Goal: Transaction & Acquisition: Purchase product/service

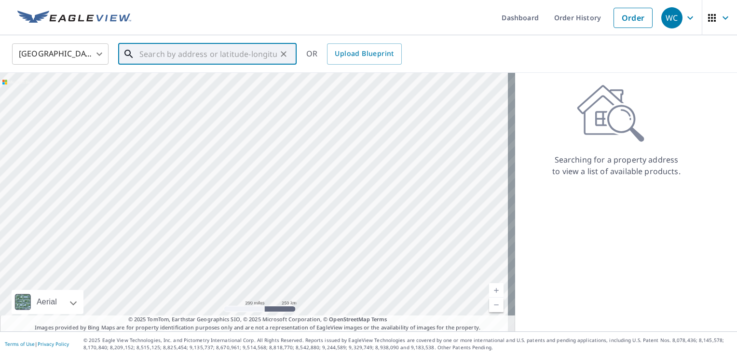
click at [208, 61] on input "text" at bounding box center [207, 54] width 137 height 27
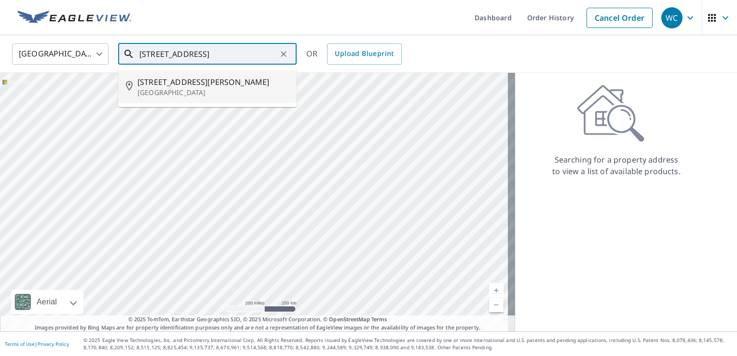
click at [164, 86] on span "[STREET_ADDRESS][PERSON_NAME]" at bounding box center [212, 82] width 151 height 12
type input "[STREET_ADDRESS][PERSON_NAME]"
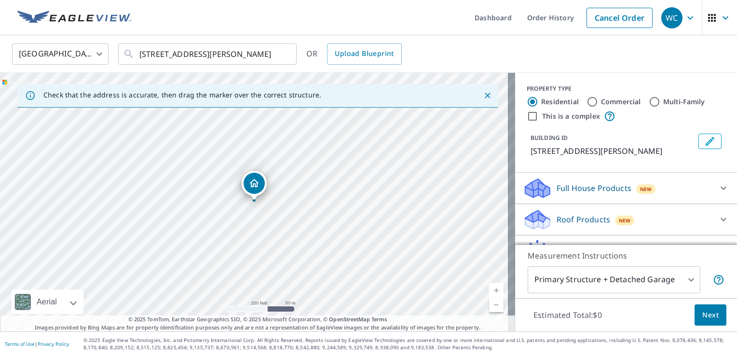
click at [649, 102] on input "Multi-Family" at bounding box center [655, 102] width 12 height 12
radio input "true"
type input "2"
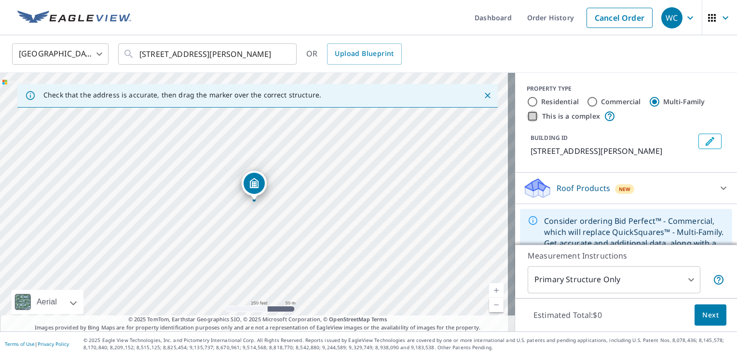
click at [527, 117] on input "This is a complex" at bounding box center [533, 116] width 12 height 12
checkbox input "true"
radio input "true"
type input "4"
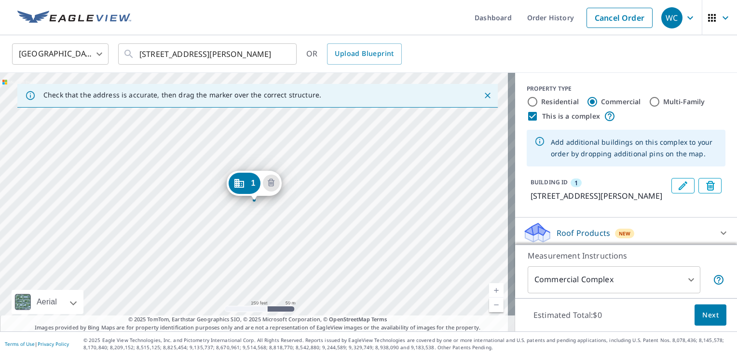
scroll to position [48, 0]
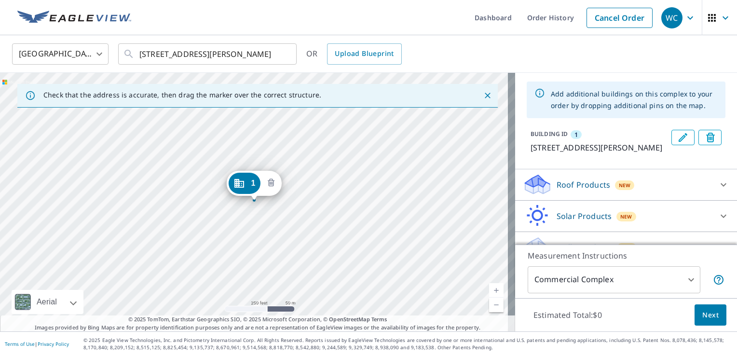
click at [273, 179] on icon "Delete building 1" at bounding box center [271, 182] width 7 height 8
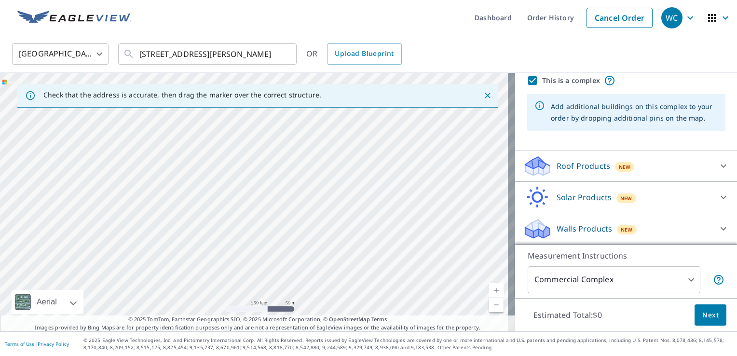
scroll to position [35, 0]
click at [534, 106] on icon at bounding box center [539, 106] width 11 height 11
drag, startPoint x: 235, startPoint y: 183, endPoint x: 277, endPoint y: 150, distance: 53.2
click at [276, 149] on div at bounding box center [257, 202] width 515 height 258
click at [316, 239] on div at bounding box center [257, 202] width 515 height 258
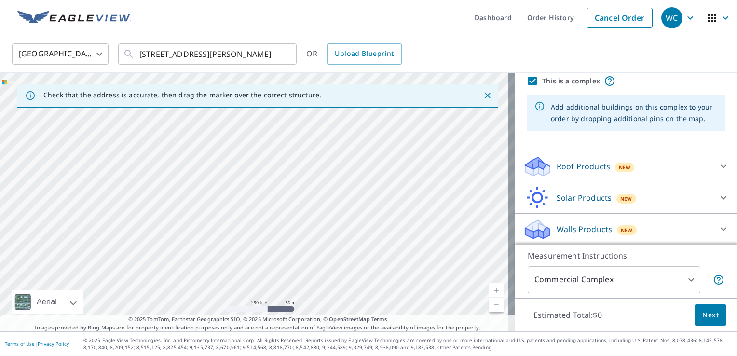
type input "[STREET_ADDRESS]"
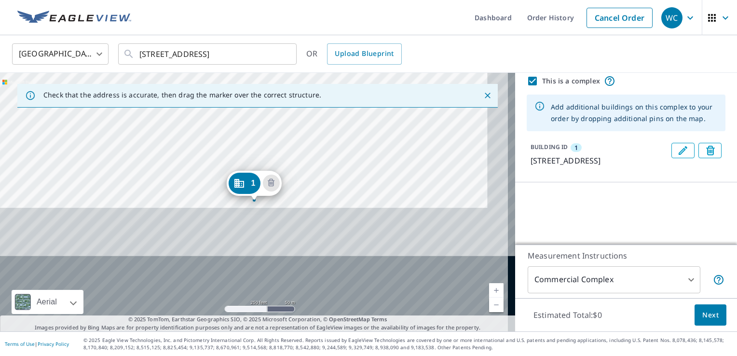
scroll to position [48, 0]
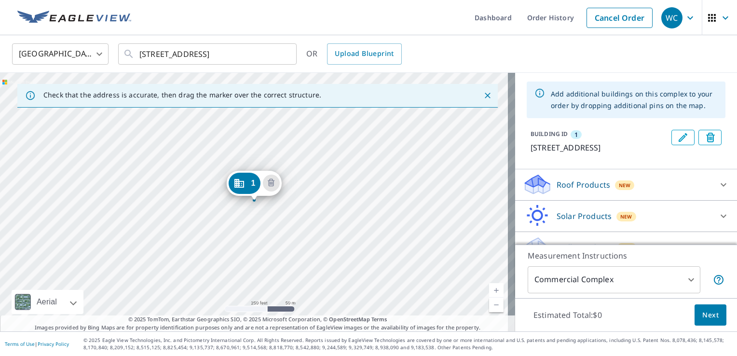
drag, startPoint x: 246, startPoint y: 182, endPoint x: 256, endPoint y: 142, distance: 41.2
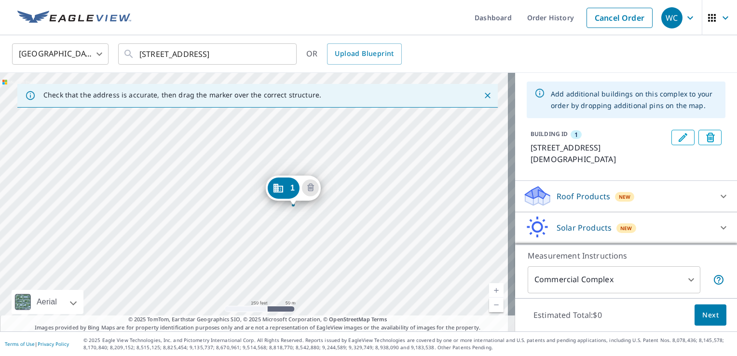
drag, startPoint x: 247, startPoint y: 188, endPoint x: 286, endPoint y: 193, distance: 39.4
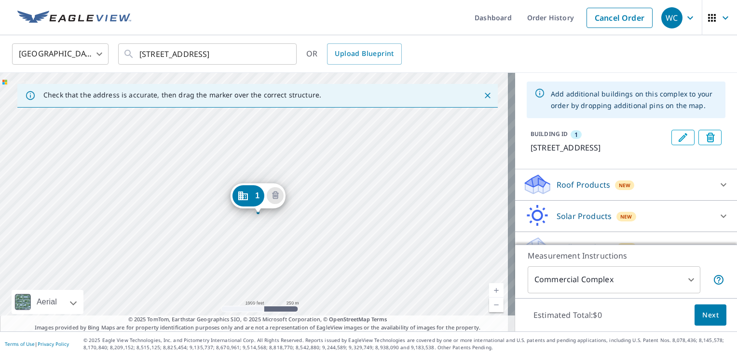
drag, startPoint x: 304, startPoint y: 202, endPoint x: 254, endPoint y: 217, distance: 52.6
click at [271, 231] on div "1 [STREET_ADDRESS]" at bounding box center [257, 202] width 515 height 258
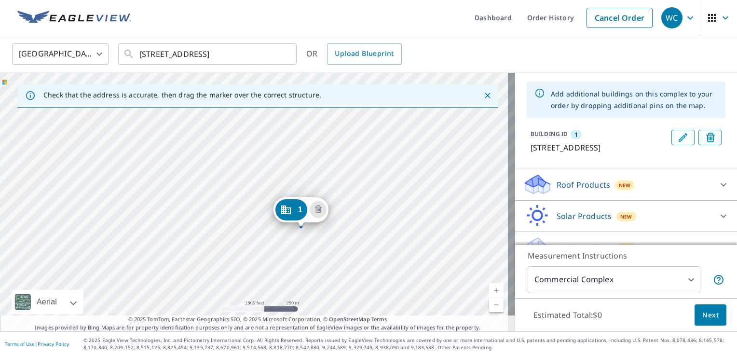
drag, startPoint x: 252, startPoint y: 193, endPoint x: 300, endPoint y: 210, distance: 50.6
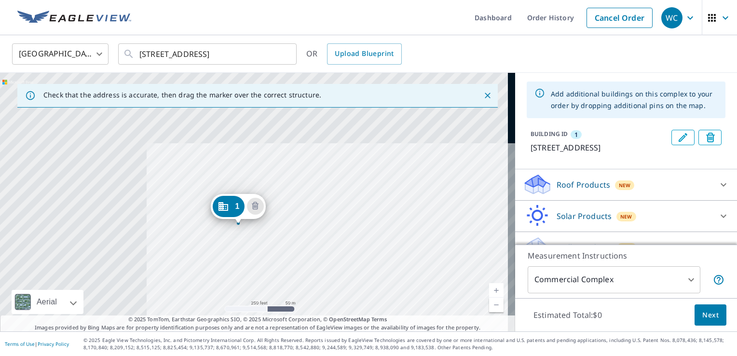
drag, startPoint x: 168, startPoint y: 170, endPoint x: 292, endPoint y: 260, distance: 153.7
click at [292, 260] on div "1 [STREET_ADDRESS]" at bounding box center [257, 202] width 515 height 258
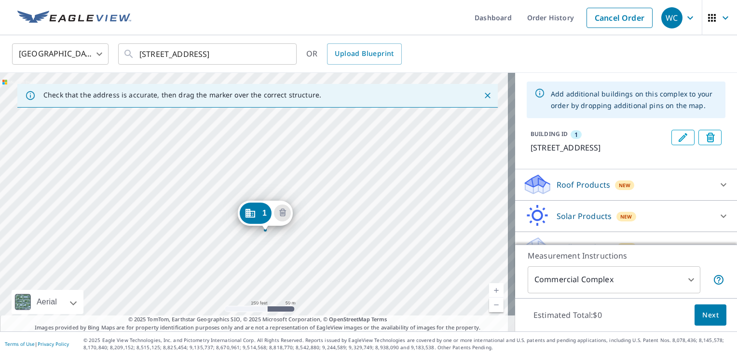
drag, startPoint x: 233, startPoint y: 202, endPoint x: 260, endPoint y: 209, distance: 27.8
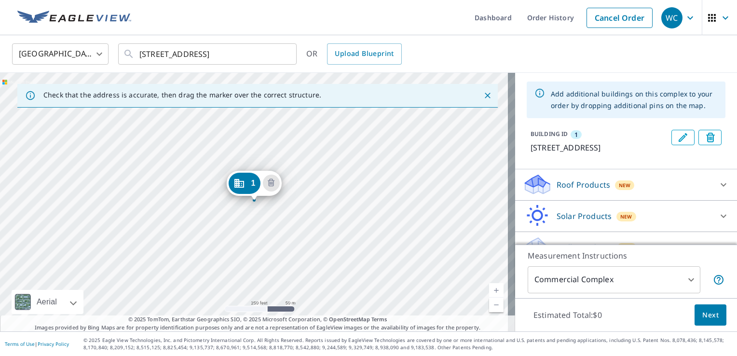
drag, startPoint x: 217, startPoint y: 201, endPoint x: 212, endPoint y: 205, distance: 6.9
click at [212, 205] on div "1 [STREET_ADDRESS][PERSON_NAME]" at bounding box center [257, 202] width 515 height 258
click at [212, 203] on div "1 [STREET_ADDRESS][PERSON_NAME]" at bounding box center [257, 202] width 515 height 258
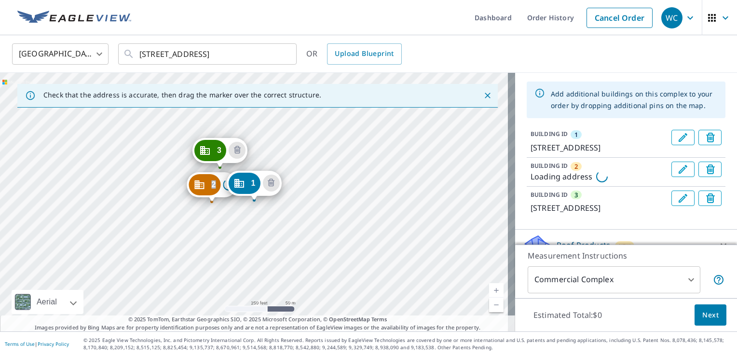
drag, startPoint x: 219, startPoint y: 194, endPoint x: 227, endPoint y: 160, distance: 35.1
click at [244, 128] on div "2 Loading address 3 [STREET_ADDRESS] 1 [STREET_ADDRESS][PERSON_NAME]" at bounding box center [257, 202] width 515 height 258
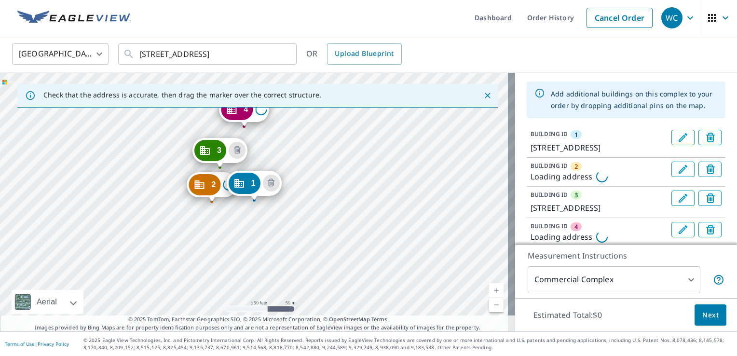
click at [244, 128] on div "2 Loading address 3 [STREET_ADDRESS] 4 Loading address 1 [STREET_ADDRESS][PERSO…" at bounding box center [257, 202] width 515 height 258
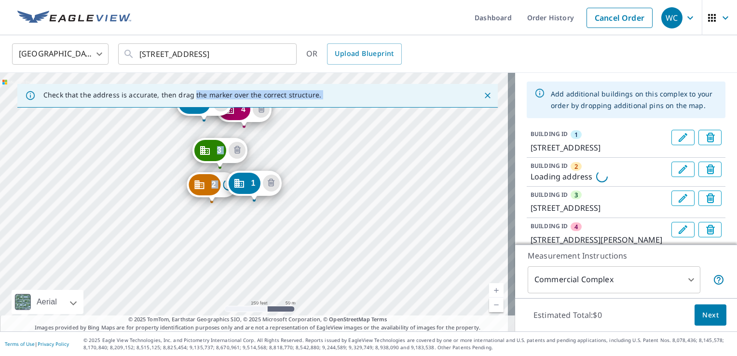
drag, startPoint x: 235, startPoint y: 115, endPoint x: 192, endPoint y: 103, distance: 44.7
click at [192, 103] on div "Check that the address is accurate, then drag the marker over the correct struc…" at bounding box center [257, 202] width 515 height 258
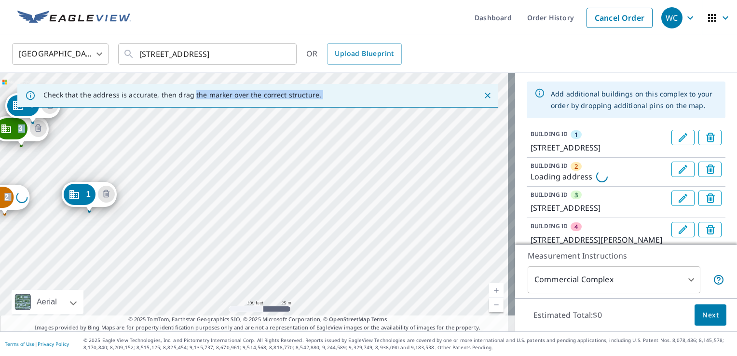
drag, startPoint x: 146, startPoint y: 171, endPoint x: 301, endPoint y: 233, distance: 167.4
click at [301, 233] on div "2 Loading address 3 [STREET_ADDRESS]-1662 4 [STREET_ADDRESS][PERSON_NAME] 5 [ST…" at bounding box center [257, 202] width 515 height 258
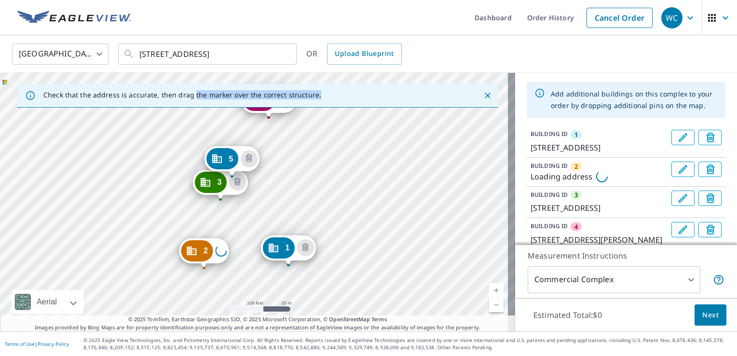
drag, startPoint x: 99, startPoint y: 179, endPoint x: 435, endPoint y: 310, distance: 360.2
click at [447, 321] on div "Check that the address is accurate, then drag the marker over the correct struc…" at bounding box center [257, 202] width 515 height 258
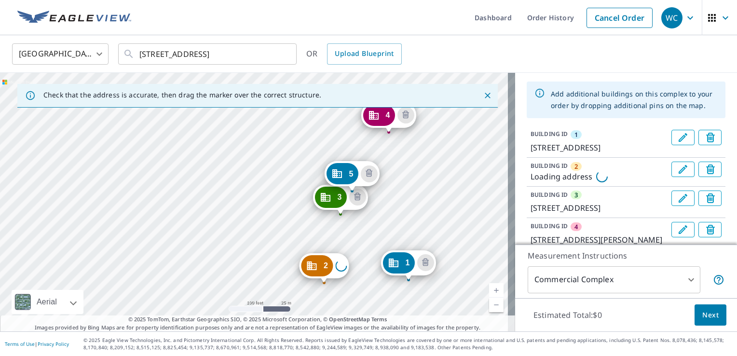
drag, startPoint x: 454, startPoint y: 332, endPoint x: 452, endPoint y: 325, distance: 7.5
click at [454, 332] on footer "Terms of Use | Privacy Policy © 2025 Eagle View Technologies, Inc. and Pictomet…" at bounding box center [368, 343] width 737 height 25
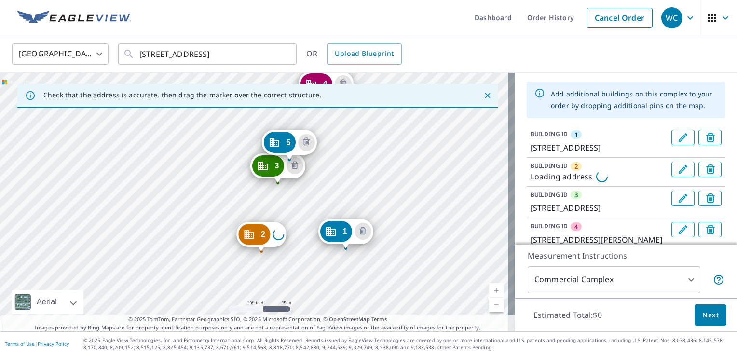
click at [392, 281] on div "2 Loading address 3 [STREET_ADDRESS]-1662 4 [STREET_ADDRESS][GEOGRAPHIC_DATA][P…" at bounding box center [257, 202] width 515 height 258
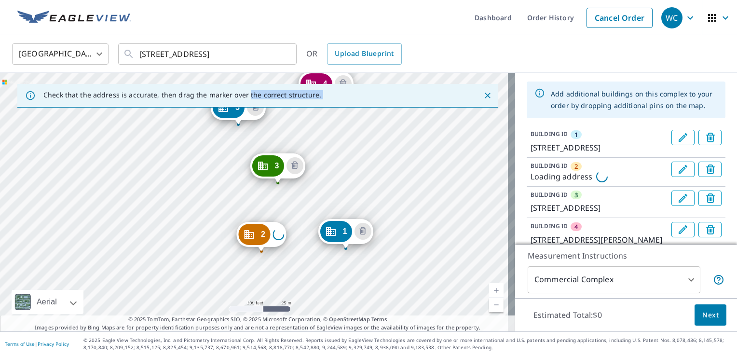
drag, startPoint x: 287, startPoint y: 144, endPoint x: 244, endPoint y: 104, distance: 58.7
click at [244, 104] on div "Check that the address is accurate, then drag the marker over the correct struc…" at bounding box center [257, 202] width 515 height 258
drag, startPoint x: 244, startPoint y: 104, endPoint x: 244, endPoint y: 114, distance: 9.7
click at [246, 108] on div "Check that the address is accurate, then drag the marker over the correct struc…" at bounding box center [257, 202] width 515 height 258
click at [244, 110] on div "2 Loading address 3 [STREET_ADDRESS]-1662 4 [STREET_ADDRESS][GEOGRAPHIC_DATA][P…" at bounding box center [257, 202] width 515 height 258
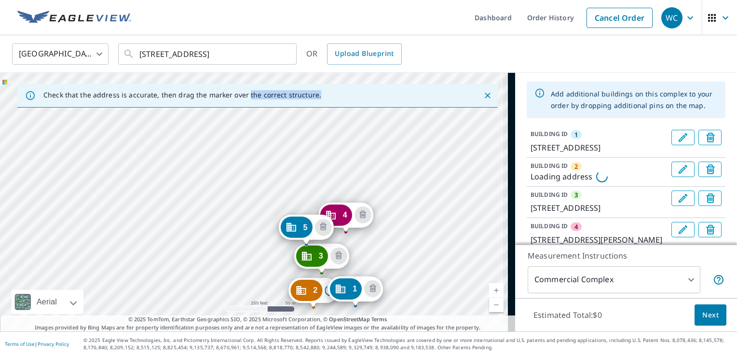
drag, startPoint x: 365, startPoint y: 252, endPoint x: 332, endPoint y: 276, distance: 40.6
click at [332, 278] on div "2 Loading address 3 [STREET_ADDRESS]-1662 4 [STREET_ADDRESS][GEOGRAPHIC_DATA][P…" at bounding box center [257, 202] width 515 height 258
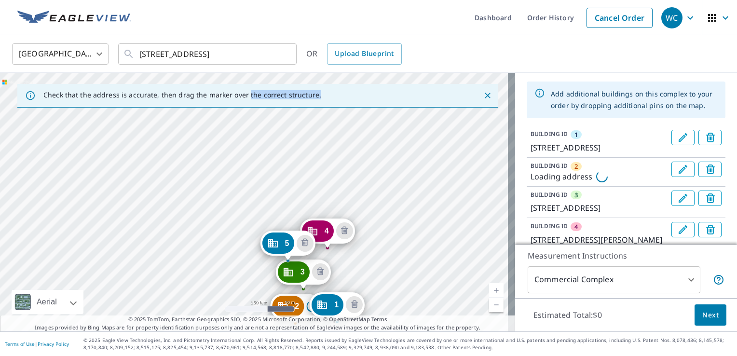
click at [314, 202] on div "2 Loading address 3 [STREET_ADDRESS]-1662 4 [STREET_ADDRESS][GEOGRAPHIC_DATA][P…" at bounding box center [257, 202] width 515 height 258
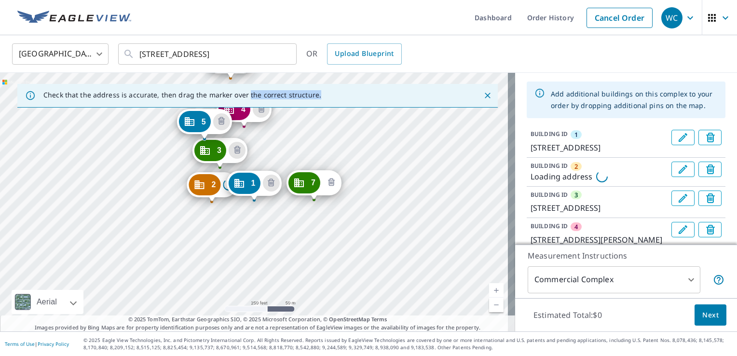
click at [331, 180] on icon "Delete building 7" at bounding box center [331, 183] width 12 height 12
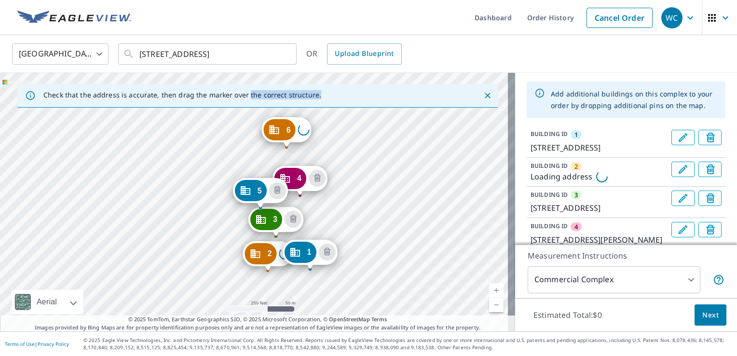
drag, startPoint x: 306, startPoint y: 152, endPoint x: 362, endPoint y: 221, distance: 88.8
click at [362, 221] on div "2 Loading address 3 [STREET_ADDRESS]-1662 4 [STREET_ADDRESS][GEOGRAPHIC_DATA][P…" at bounding box center [257, 202] width 515 height 258
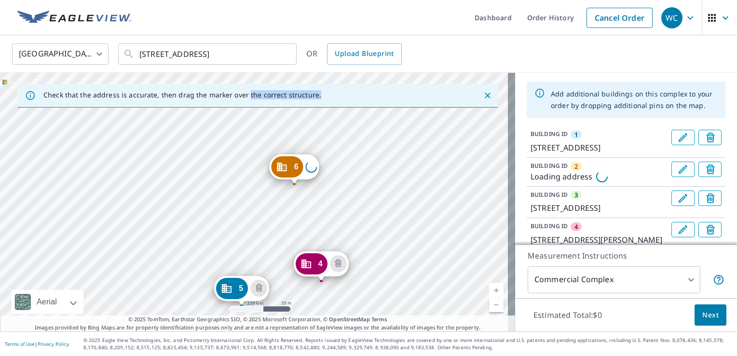
drag, startPoint x: 323, startPoint y: 175, endPoint x: 343, endPoint y: 325, distance: 150.8
click at [338, 334] on div "Dashboard Order History Cancel Order WC [GEOGRAPHIC_DATA] [GEOGRAPHIC_DATA] ​ […" at bounding box center [368, 178] width 737 height 356
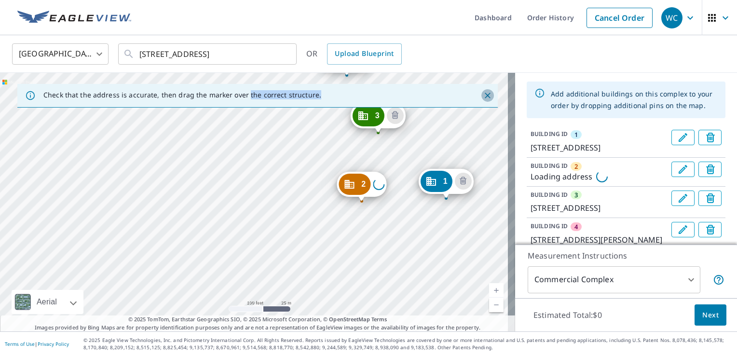
click at [483, 90] on button "Close" at bounding box center [487, 95] width 13 height 13
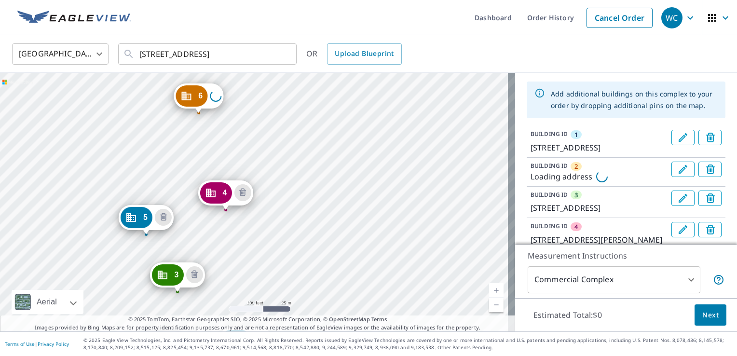
click at [442, 237] on div "2 Loading address 3 [STREET_ADDRESS]-1662 4 [STREET_ADDRESS][GEOGRAPHIC_DATA][P…" at bounding box center [257, 202] width 515 height 258
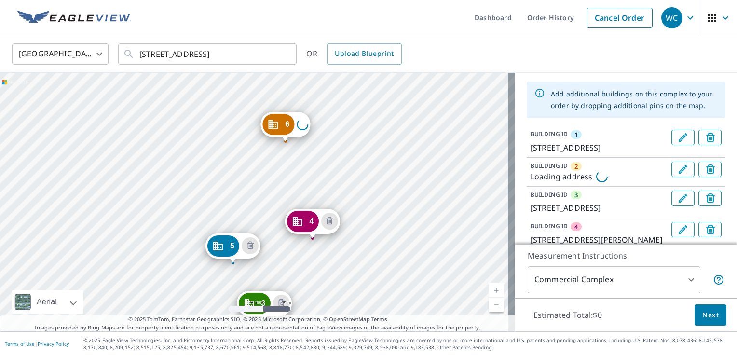
drag, startPoint x: 156, startPoint y: 132, endPoint x: 243, endPoint y: 161, distance: 91.3
click at [243, 161] on div "2 Loading address 3 [STREET_ADDRESS]-1662 4 [STREET_ADDRESS][GEOGRAPHIC_DATA][P…" at bounding box center [257, 202] width 515 height 258
click at [188, 189] on div "2 Loading address 3 [STREET_ADDRESS]-1662 4 [STREET_ADDRESS][GEOGRAPHIC_DATA][P…" at bounding box center [257, 202] width 515 height 258
click at [189, 189] on div "2 Loading address 3 [STREET_ADDRESS]-1662 4 [STREET_ADDRESS][GEOGRAPHIC_DATA][P…" at bounding box center [257, 202] width 515 height 258
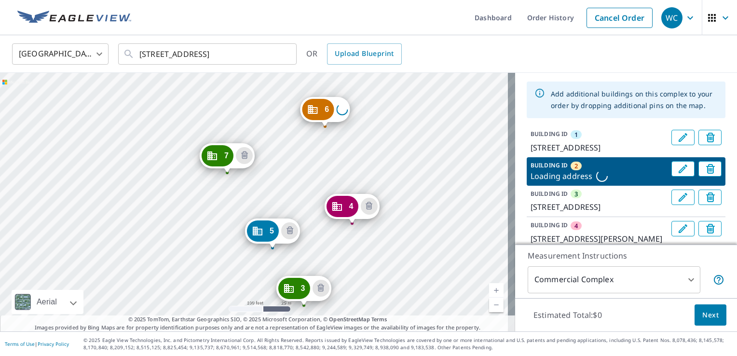
drag, startPoint x: 202, startPoint y: 158, endPoint x: 234, endPoint y: 310, distance: 154.9
click at [233, 314] on div "1 [STREET_ADDRESS][PERSON_NAME] 3 [STREET_ADDRESS]-1662 4 [STREET_ADDRESS][GEOG…" at bounding box center [257, 202] width 515 height 258
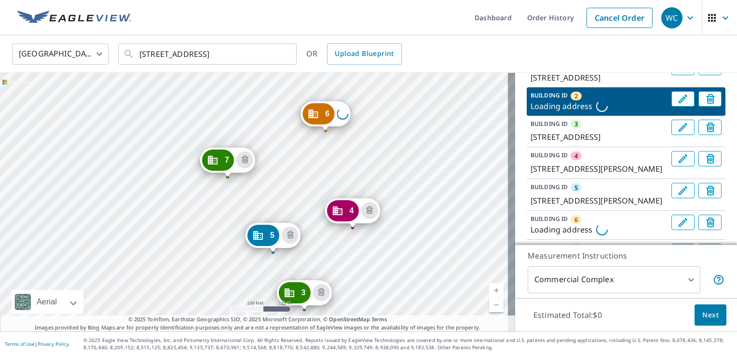
scroll to position [119, 0]
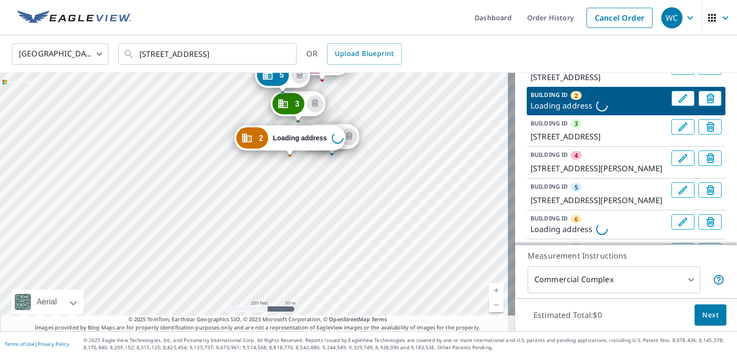
drag, startPoint x: 458, startPoint y: 210, endPoint x: 358, endPoint y: 68, distance: 173.4
click at [358, 68] on div "[GEOGRAPHIC_DATA] [GEOGRAPHIC_DATA] ​ [STREET_ADDRESS] ​ OR Upload Blueprint 1 …" at bounding box center [368, 183] width 737 height 296
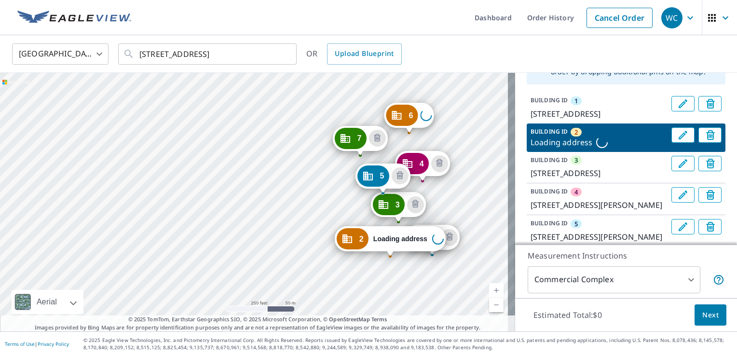
scroll to position [54, 0]
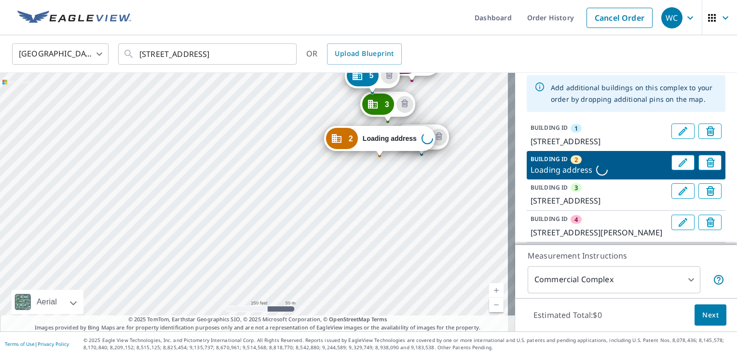
click at [464, 93] on div "1 [STREET_ADDRESS][PERSON_NAME] 3 [STREET_ADDRESS]-1662 4 [STREET_ADDRESS][GEOG…" at bounding box center [257, 202] width 515 height 258
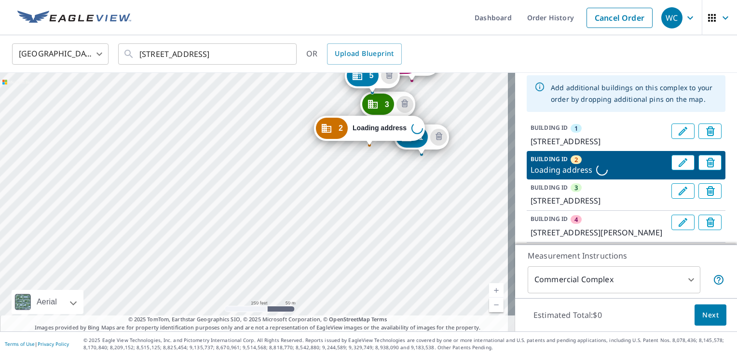
drag, startPoint x: 367, startPoint y: 140, endPoint x: 357, endPoint y: 130, distance: 14.7
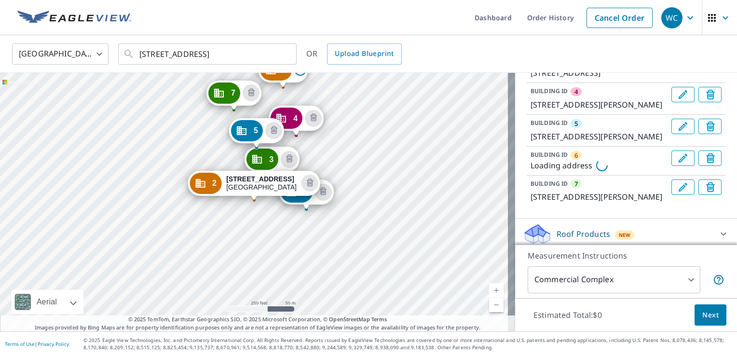
scroll to position [247, 0]
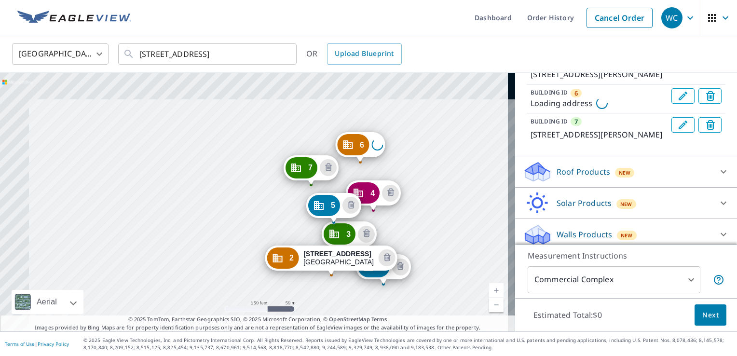
drag, startPoint x: 377, startPoint y: 150, endPoint x: 447, endPoint y: 206, distance: 89.2
click at [455, 223] on div "1 [STREET_ADDRESS][PERSON_NAME] 3 [STREET_ADDRESS]-1662 4 [STREET_ADDRESS][PERS…" at bounding box center [257, 202] width 515 height 258
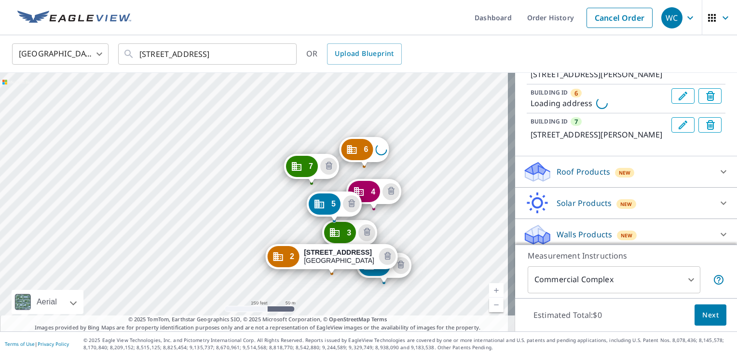
drag, startPoint x: 375, startPoint y: 143, endPoint x: 378, endPoint y: 149, distance: 6.7
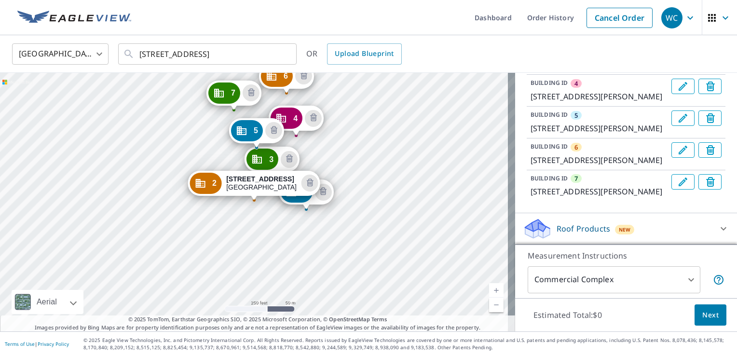
scroll to position [49, 0]
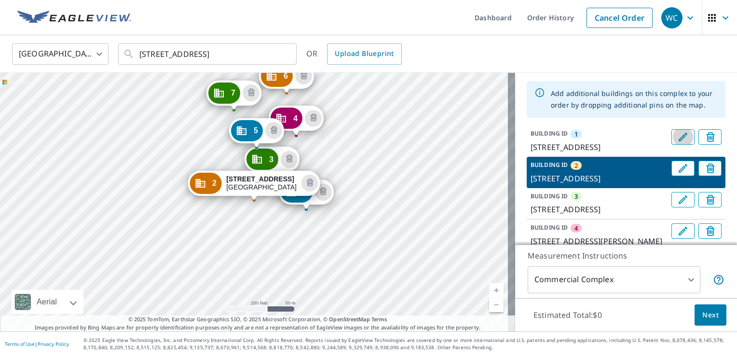
click at [678, 137] on icon "Edit building 1" at bounding box center [682, 137] width 9 height 9
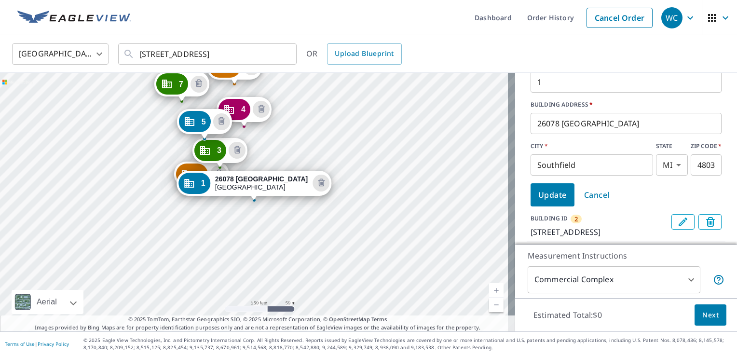
scroll to position [145, 0]
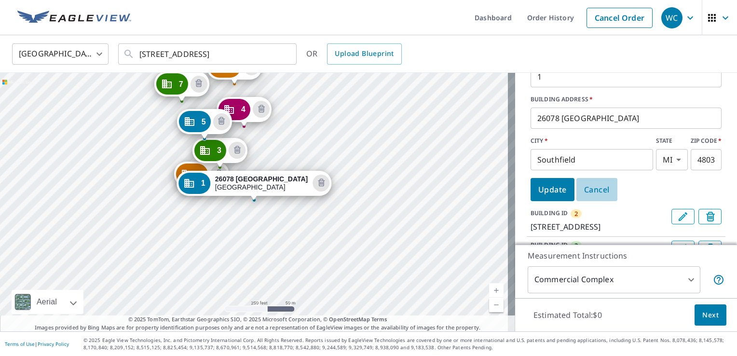
click at [590, 187] on span "Cancel" at bounding box center [597, 190] width 26 height 14
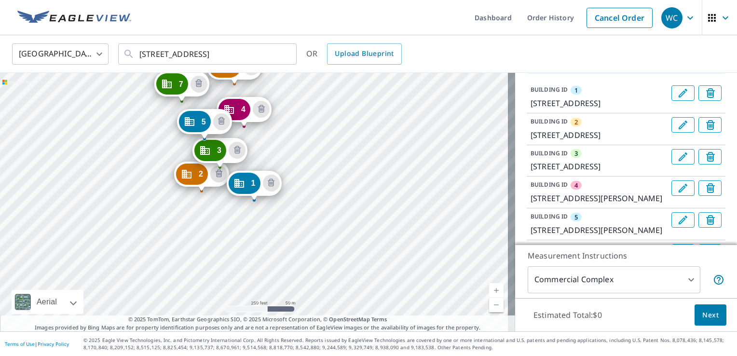
scroll to position [13, 0]
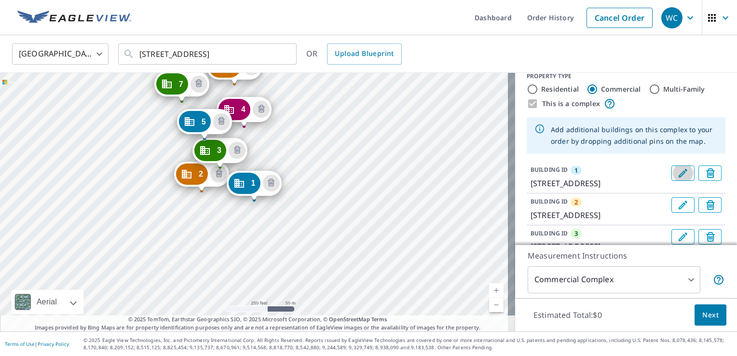
click at [677, 172] on icon "Edit building 1" at bounding box center [683, 173] width 12 height 12
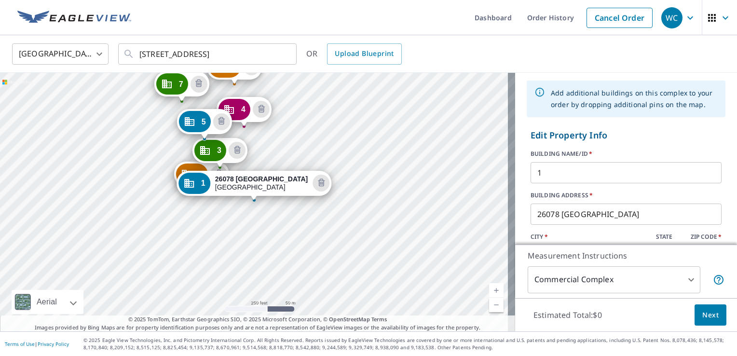
scroll to position [61, 0]
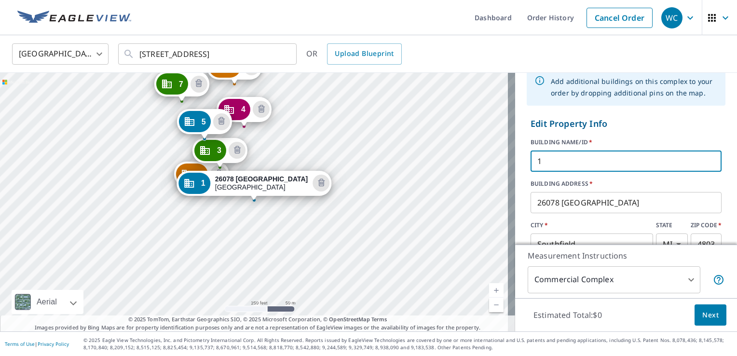
click at [570, 163] on input "1" at bounding box center [625, 161] width 191 height 27
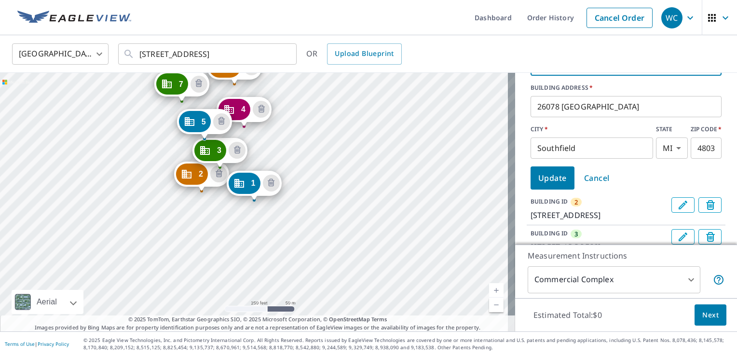
scroll to position [157, 0]
type input "1 -28405"
click at [546, 175] on span "Update" at bounding box center [552, 178] width 28 height 14
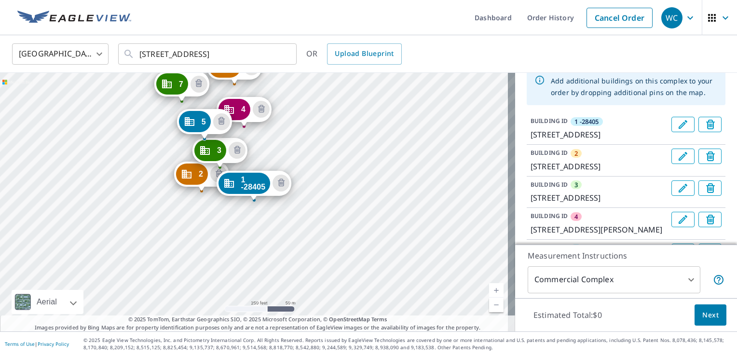
scroll to position [96, 0]
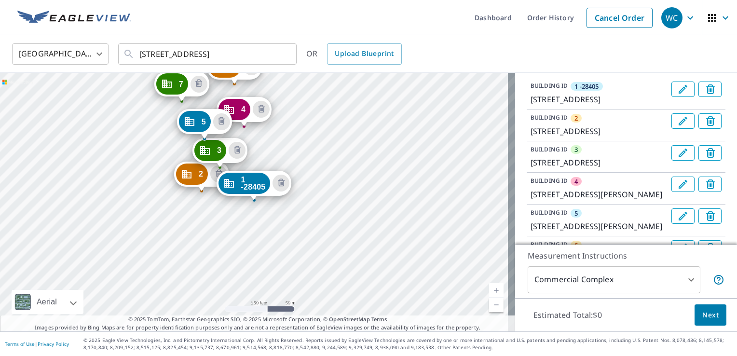
click at [677, 127] on icon "Edit building 2" at bounding box center [683, 121] width 12 height 12
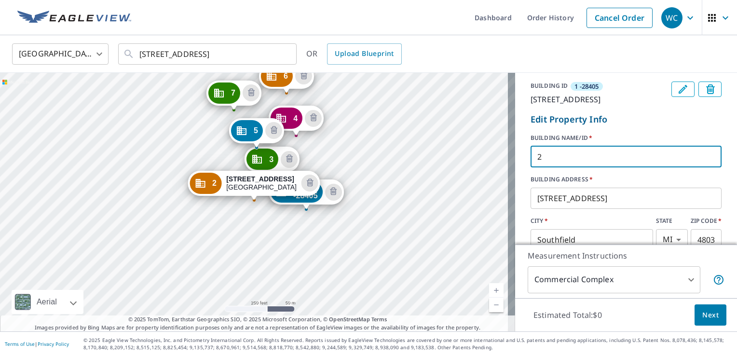
click at [562, 170] on input "2" at bounding box center [625, 156] width 191 height 27
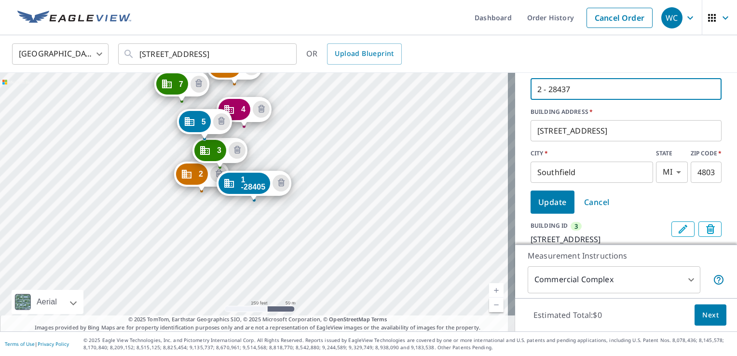
scroll to position [193, 0]
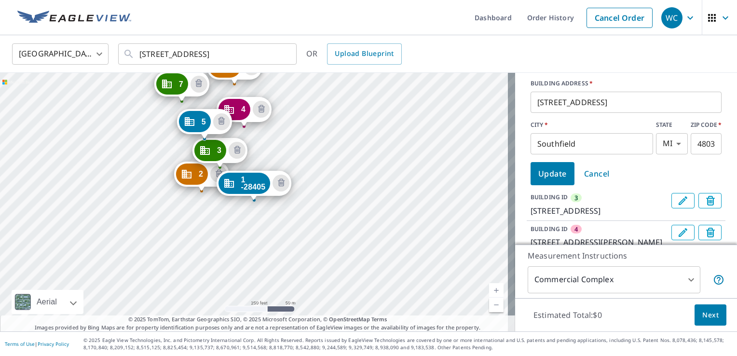
type input "2 - 28437"
click at [553, 180] on span "Update" at bounding box center [552, 174] width 28 height 14
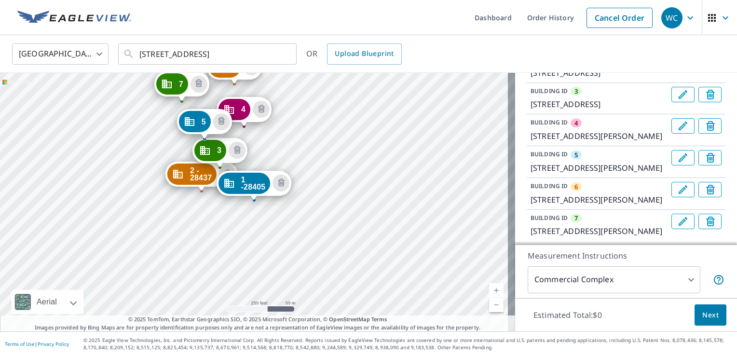
scroll to position [157, 0]
click at [677, 98] on icon "Edit building 3" at bounding box center [683, 93] width 12 height 12
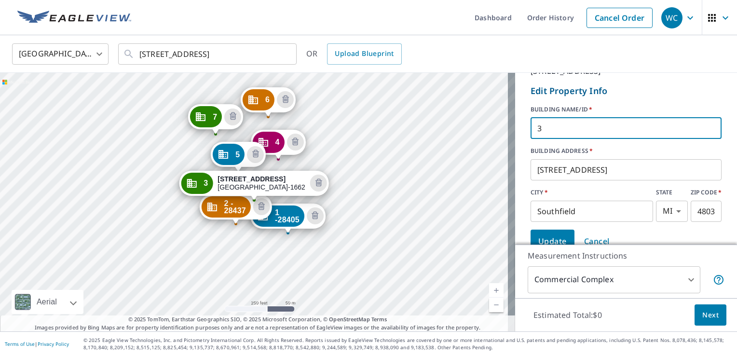
click at [562, 142] on input "3" at bounding box center [625, 128] width 191 height 27
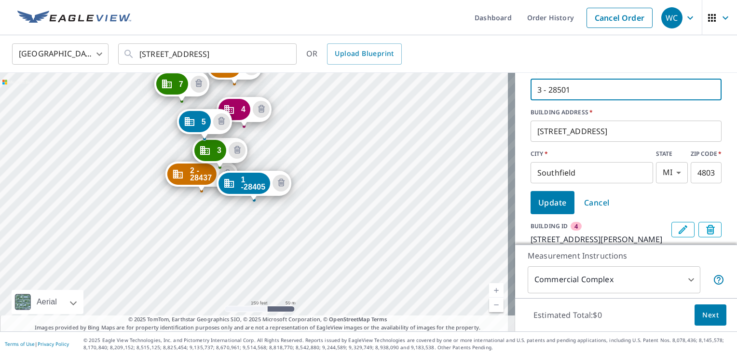
scroll to position [253, 0]
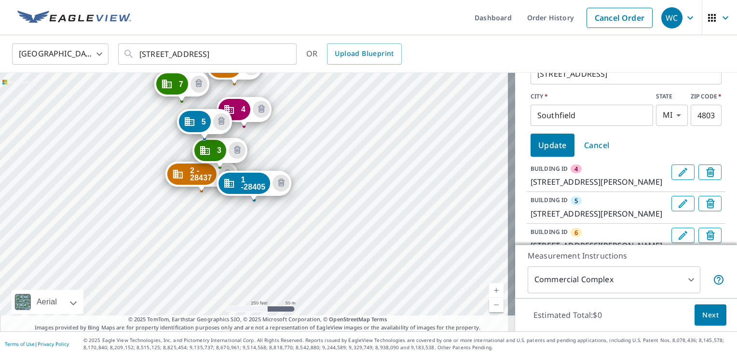
type input "3 - 28501"
click at [549, 152] on span "Update" at bounding box center [552, 145] width 28 height 14
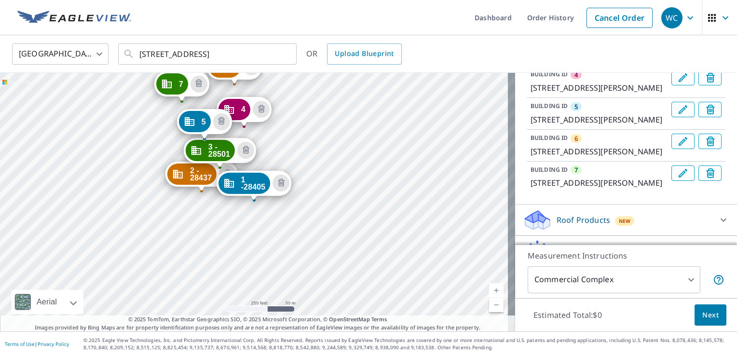
scroll to position [217, 0]
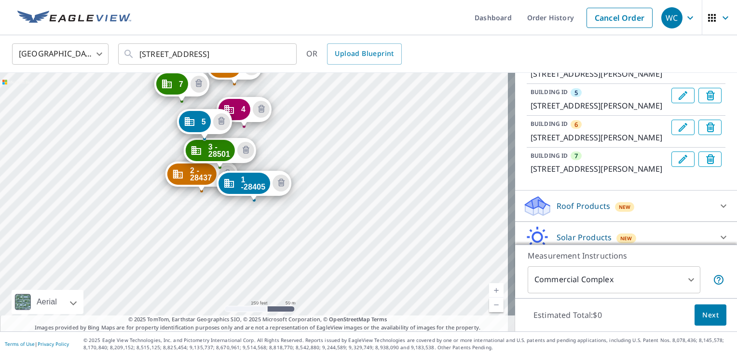
click at [677, 69] on icon "Edit building 4" at bounding box center [683, 64] width 12 height 12
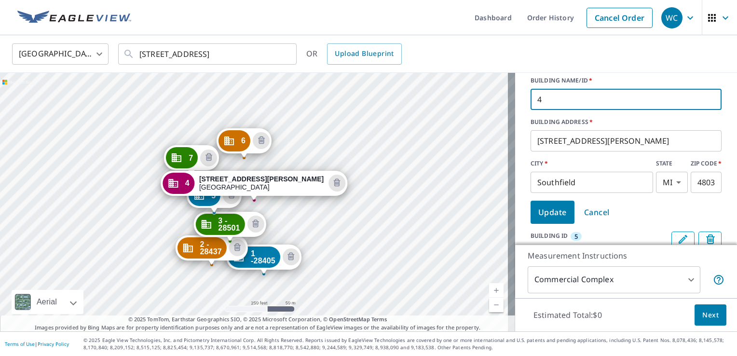
click at [576, 113] on input "4" at bounding box center [625, 99] width 191 height 27
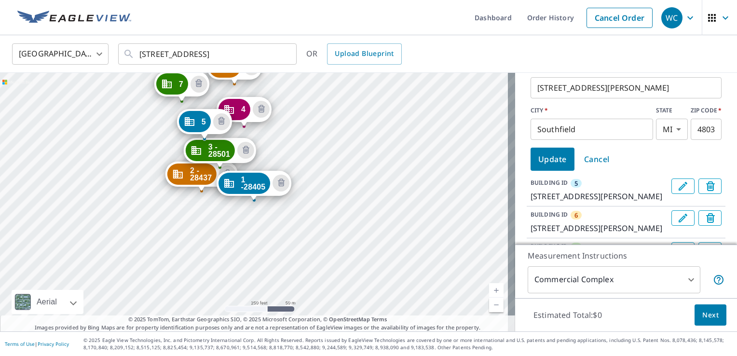
scroll to position [313, 0]
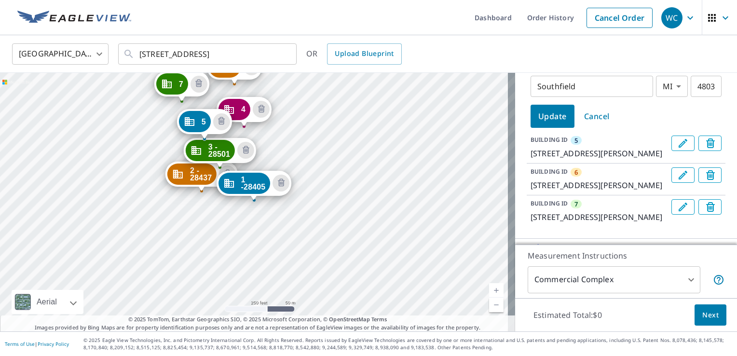
type input "4 - 28493"
click at [549, 123] on span "Update" at bounding box center [552, 116] width 28 height 14
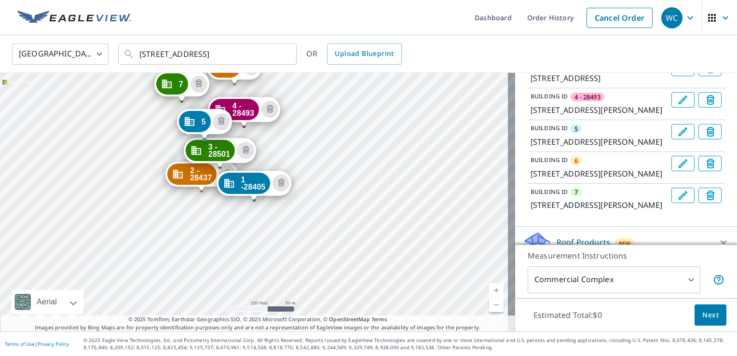
scroll to position [229, 0]
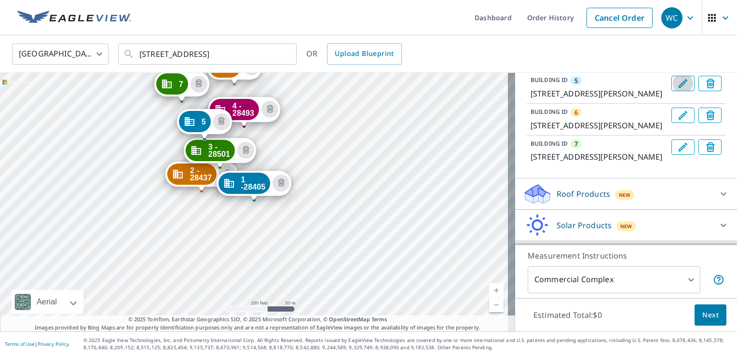
click at [678, 88] on icon "Edit building 5" at bounding box center [682, 83] width 9 height 9
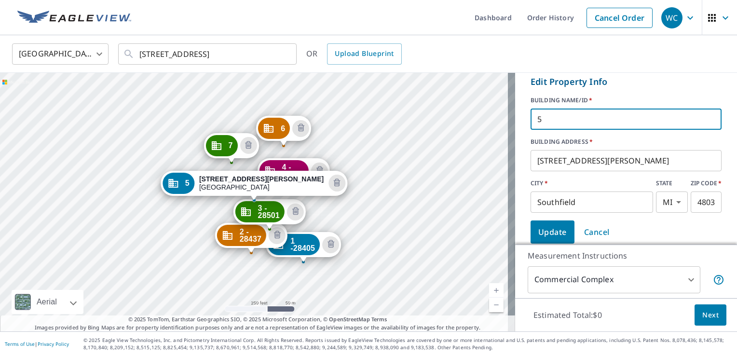
click at [586, 133] on input "5" at bounding box center [625, 119] width 191 height 27
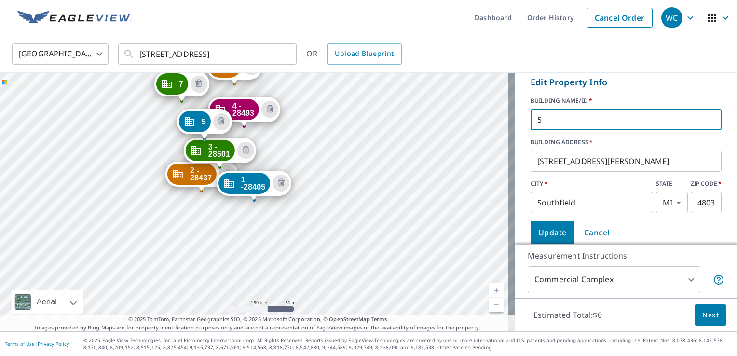
click at [586, 133] on input "5" at bounding box center [625, 119] width 191 height 27
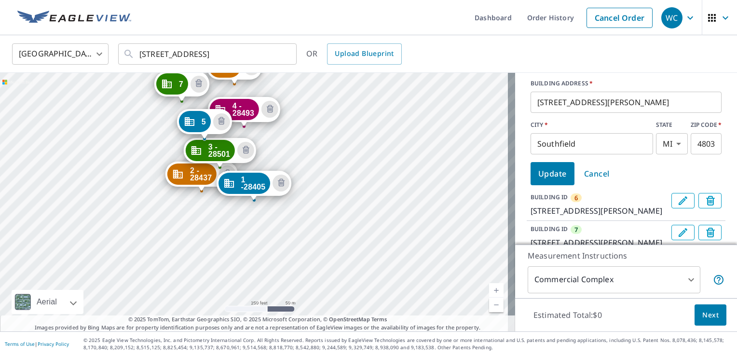
scroll to position [325, 0]
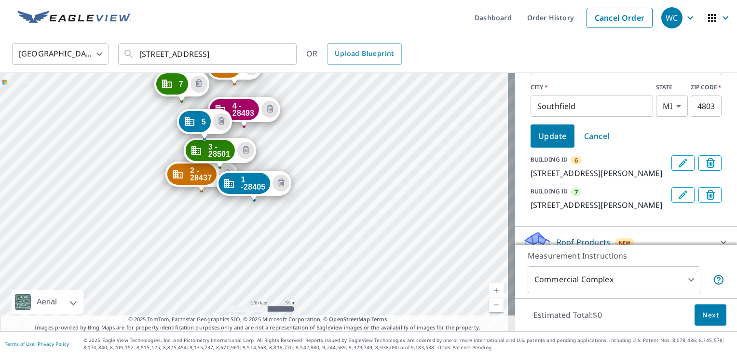
type input "5 - 28501"
click at [556, 143] on span "Update" at bounding box center [552, 136] width 28 height 14
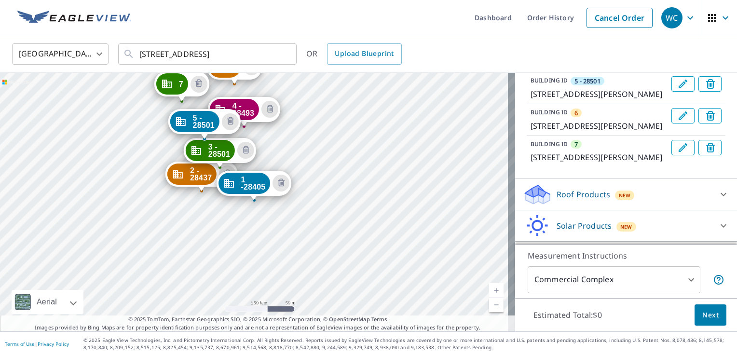
scroll to position [241, 0]
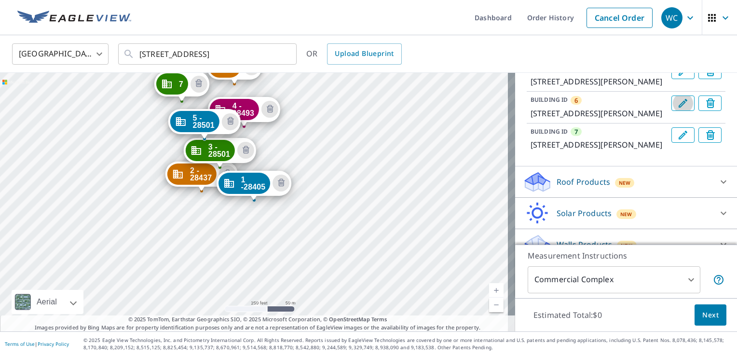
click at [677, 109] on icon "Edit building 6" at bounding box center [683, 103] width 12 height 12
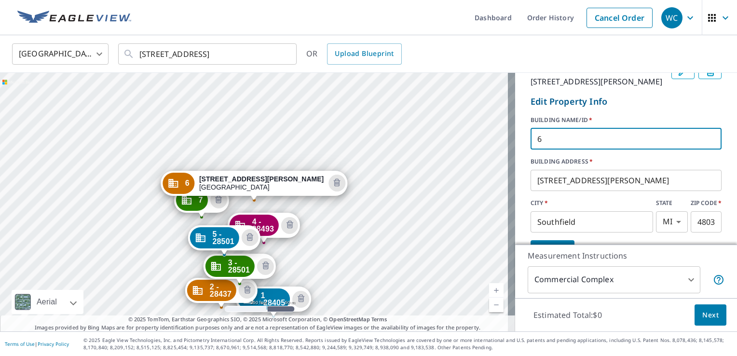
click at [583, 152] on input "6" at bounding box center [625, 138] width 191 height 27
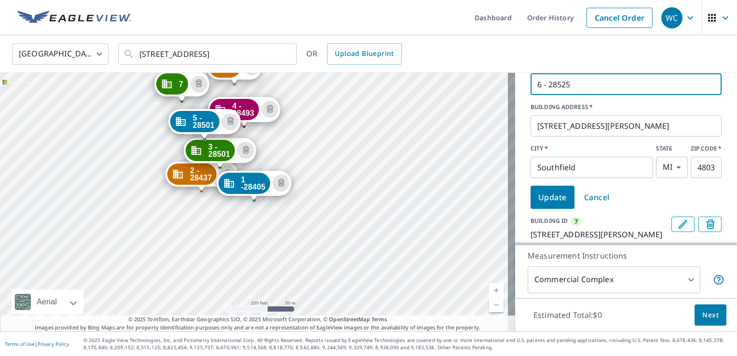
scroll to position [338, 0]
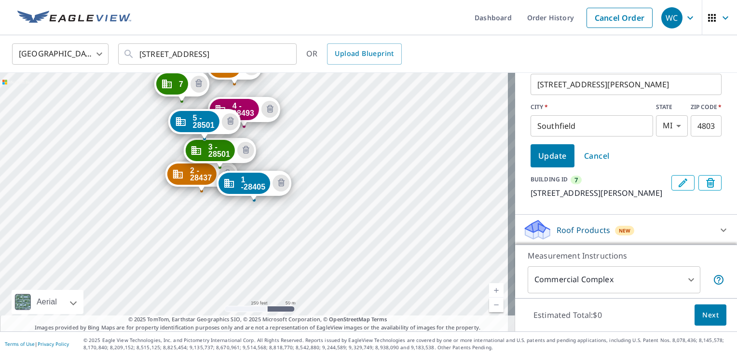
type input "6 - 28525"
click at [538, 163] on span "Update" at bounding box center [552, 156] width 28 height 14
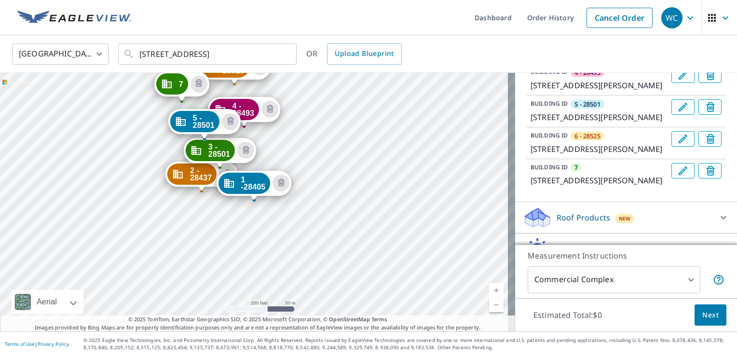
scroll to position [302, 0]
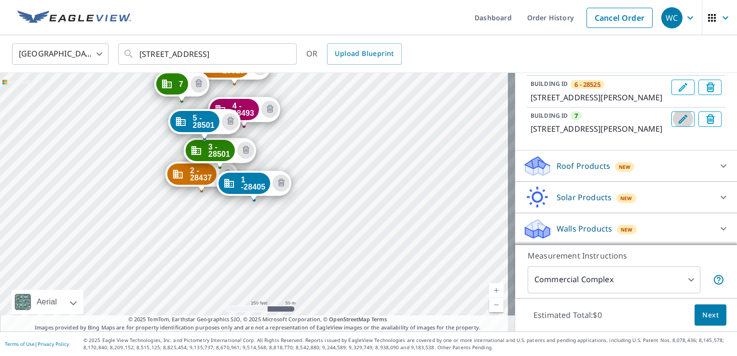
click at [677, 125] on icon "Edit building 7" at bounding box center [683, 119] width 12 height 12
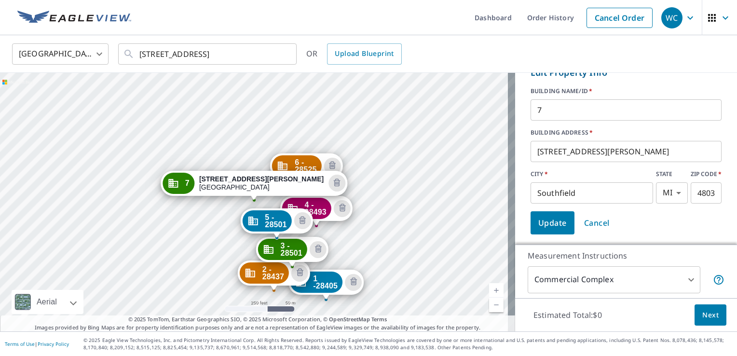
click at [582, 123] on input "7" at bounding box center [625, 109] width 191 height 27
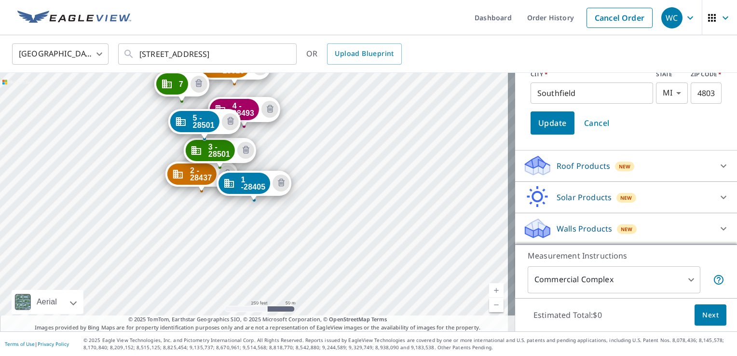
scroll to position [472, 0]
type input "7 - House"
click at [552, 128] on span "Update" at bounding box center [552, 123] width 28 height 14
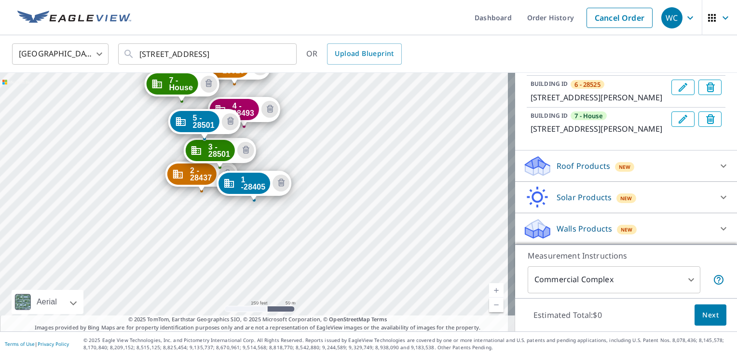
click at [685, 281] on body "WC WC Dashboard Order History Cancel Order WC [GEOGRAPHIC_DATA] [GEOGRAPHIC_DAT…" at bounding box center [368, 178] width 737 height 356
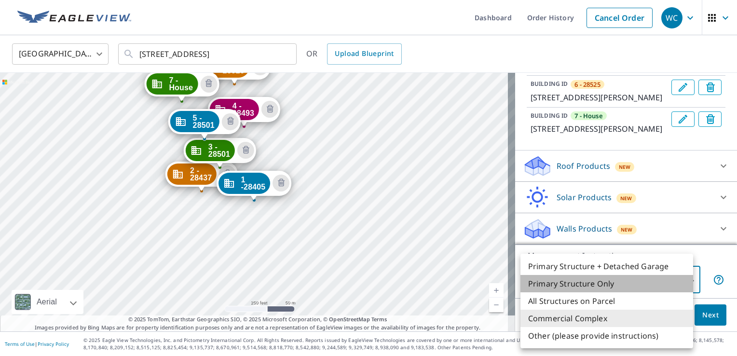
click at [623, 285] on li "Primary Structure Only" at bounding box center [606, 283] width 173 height 17
type input "2"
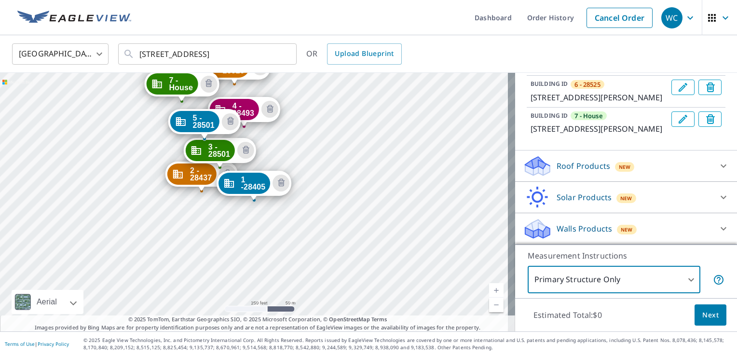
click at [702, 313] on span "Next" at bounding box center [710, 315] width 16 height 12
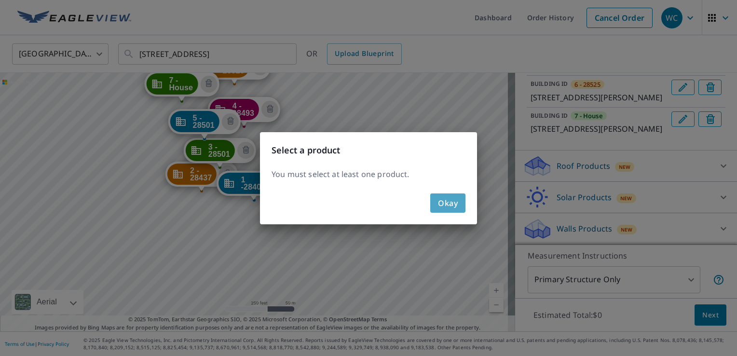
drag, startPoint x: 459, startPoint y: 207, endPoint x: 463, endPoint y: 203, distance: 5.9
click at [459, 207] on button "Okay" at bounding box center [447, 202] width 35 height 19
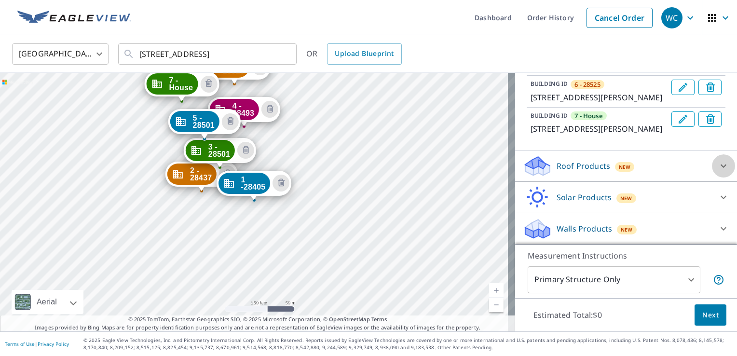
click at [720, 166] on icon at bounding box center [723, 165] width 6 height 3
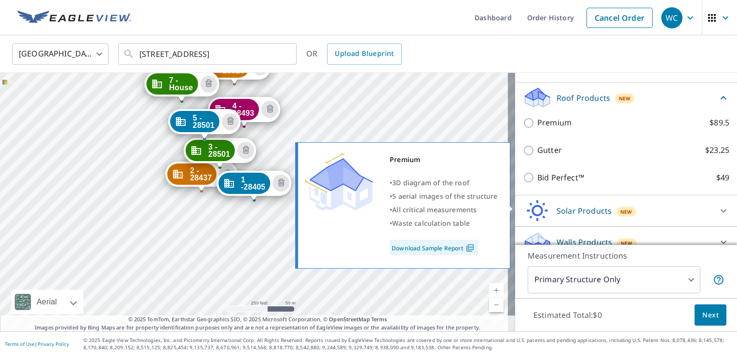
scroll to position [421, 0]
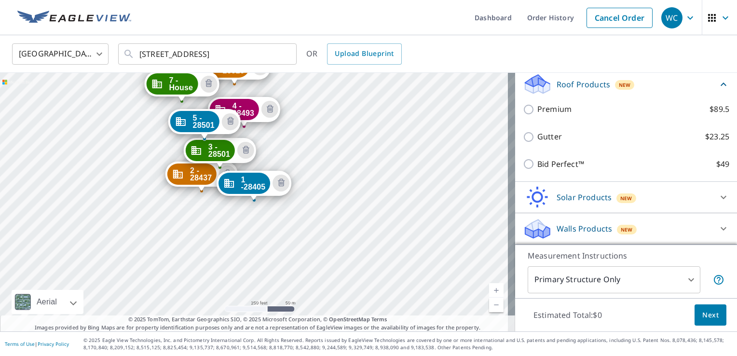
click at [619, 84] on span "New" at bounding box center [625, 85] width 12 height 8
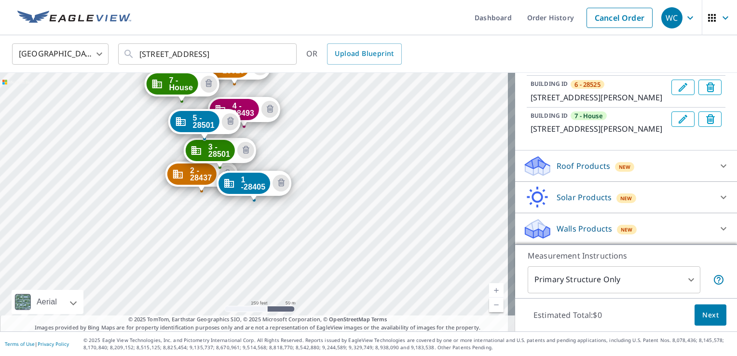
scroll to position [339, 0]
click at [718, 163] on icon at bounding box center [724, 166] width 12 height 12
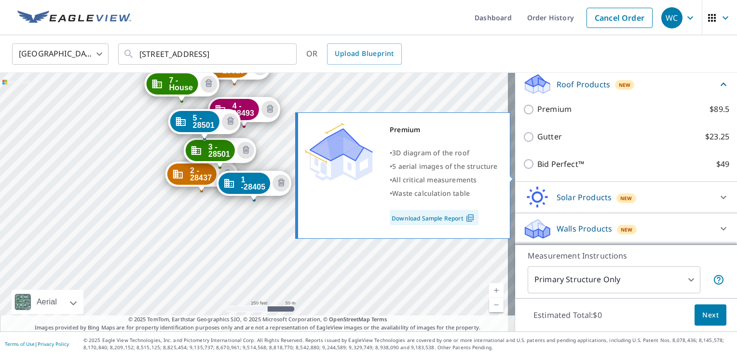
scroll to position [387, 0]
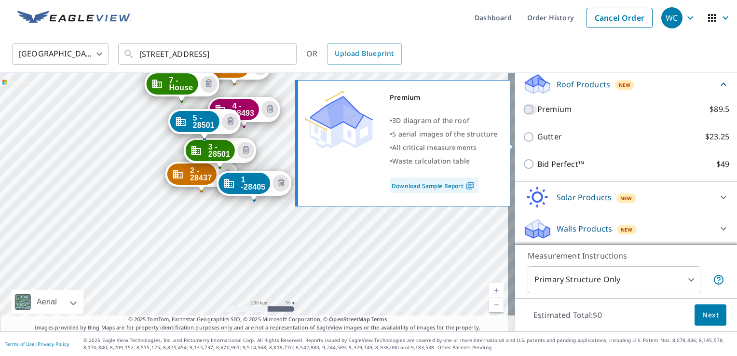
click at [523, 115] on input "Premium $89.5" at bounding box center [530, 110] width 14 height 12
checkbox input "true"
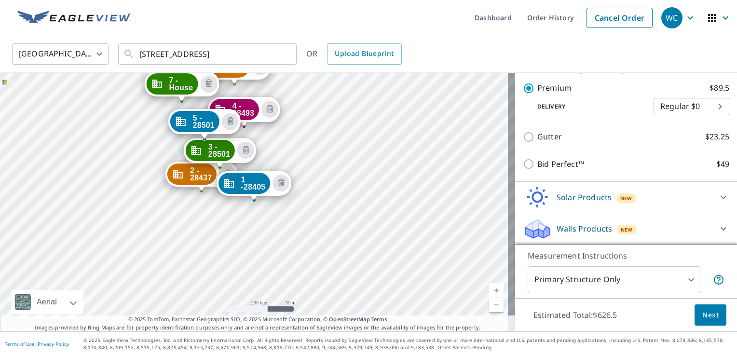
click at [704, 318] on span "Next" at bounding box center [710, 315] width 16 height 12
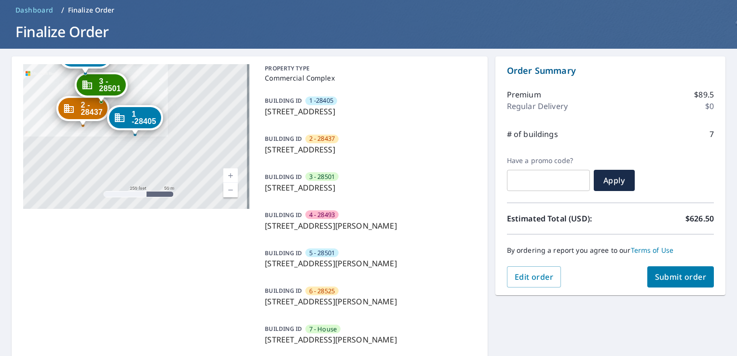
scroll to position [48, 0]
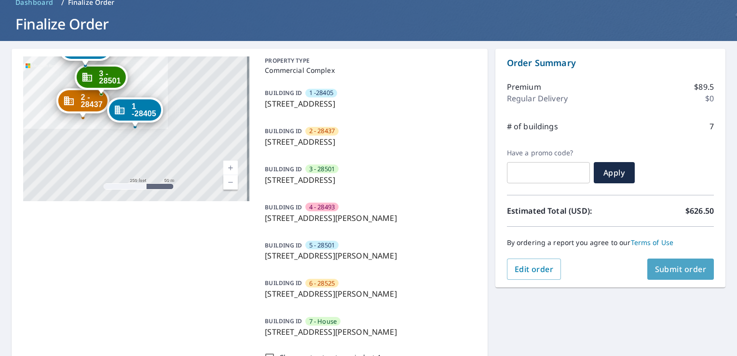
click at [668, 268] on span "Submit order" at bounding box center [681, 269] width 52 height 11
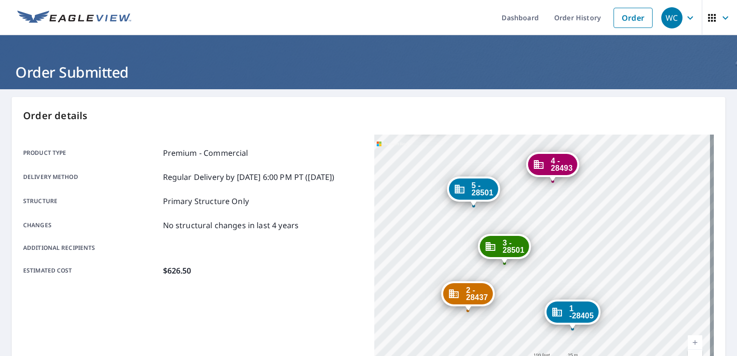
drag, startPoint x: 513, startPoint y: 228, endPoint x: 518, endPoint y: 278, distance: 51.0
click at [518, 281] on div "2 - 28437 [STREET_ADDRESS] 3 - 28501 [GEOGRAPHIC_DATA]-1662 4 - 28493 [GEOGRAPH…" at bounding box center [543, 255] width 339 height 241
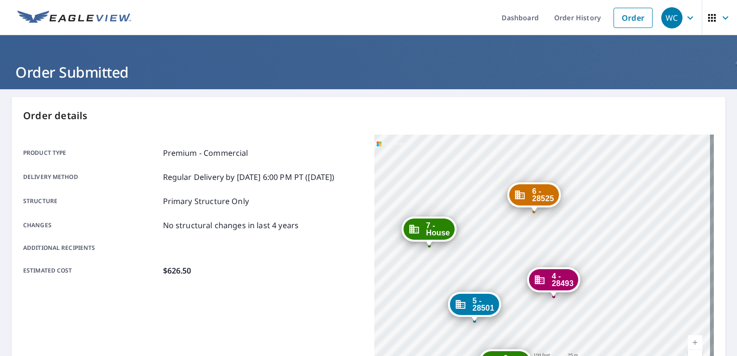
drag, startPoint x: 513, startPoint y: 186, endPoint x: 514, endPoint y: 290, distance: 104.2
click at [514, 299] on div "2 - 28437 [STREET_ADDRESS] 3 - 28501 [GEOGRAPHIC_DATA]-1662 4 - 28493 [GEOGRAPH…" at bounding box center [543, 255] width 339 height 241
